Goal: Check status: Check status

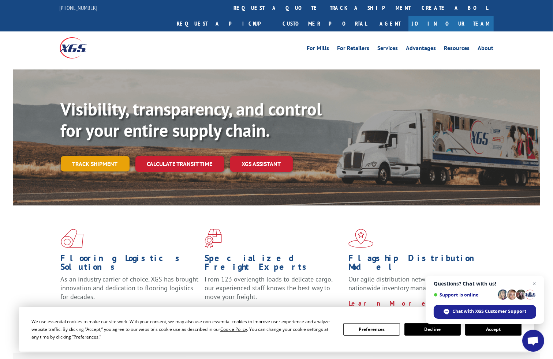
click at [101, 156] on link "Track shipment" at bounding box center [95, 163] width 69 height 15
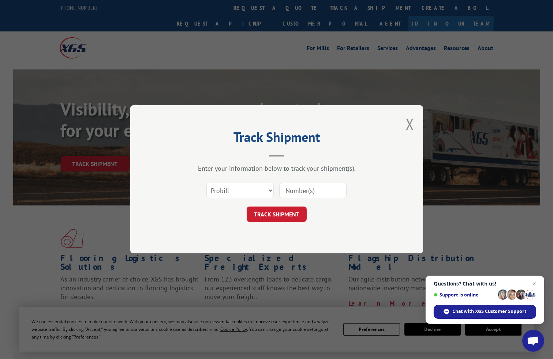
click at [295, 189] on input at bounding box center [312, 190] width 67 height 15
paste input "17009423"
type input "17009423"
click at [278, 218] on button "TRACK SHIPMENT" at bounding box center [277, 214] width 60 height 15
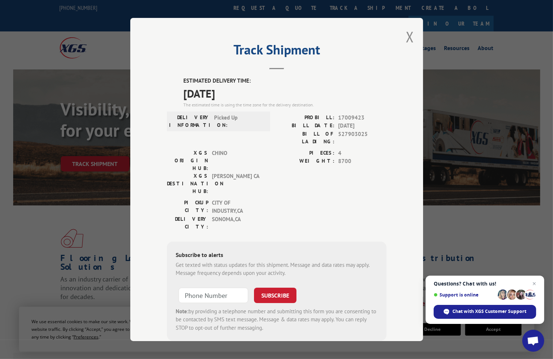
drag, startPoint x: 407, startPoint y: 47, endPoint x: 405, endPoint y: 40, distance: 7.3
click at [407, 46] on div "Track Shipment ESTIMATED DELIVERY TIME: [DATE] The estimated time is using the …" at bounding box center [276, 179] width 293 height 323
click at [406, 38] on button "Close modal" at bounding box center [410, 36] width 8 height 19
